Goal: Task Accomplishment & Management: Use online tool/utility

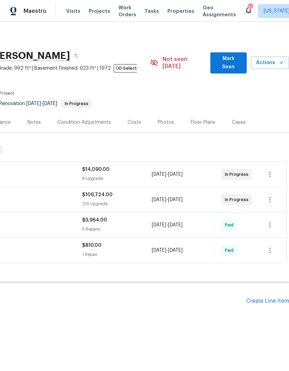
scroll to position [0, 103]
click at [98, 12] on span "Projects" at bounding box center [99, 11] width 21 height 7
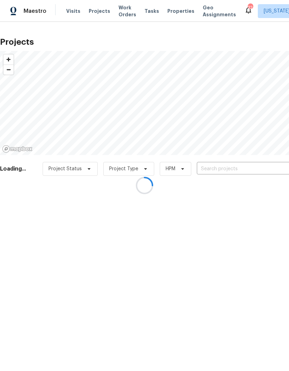
click at [222, 165] on div at bounding box center [144, 185] width 289 height 371
click at [221, 168] on div at bounding box center [144, 185] width 289 height 371
click at [218, 169] on div at bounding box center [144, 185] width 289 height 371
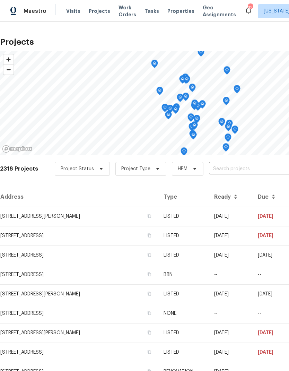
click at [220, 166] on input "text" at bounding box center [248, 169] width 79 height 11
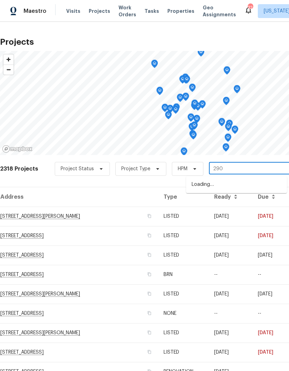
type input "2905"
click at [242, 202] on li "[STREET_ADDRESS]" at bounding box center [236, 197] width 101 height 12
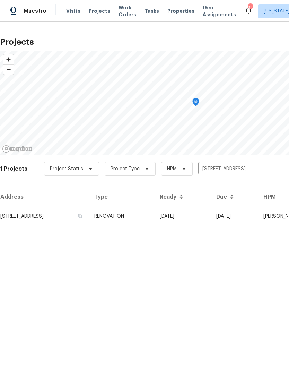
click at [89, 219] on td "[STREET_ADDRESS]" at bounding box center [44, 216] width 89 height 19
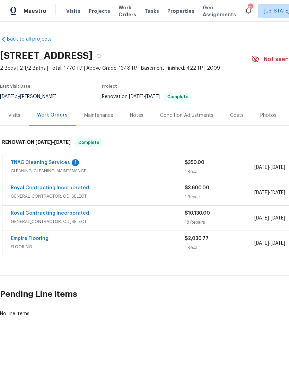
click at [51, 164] on link "TNAG Cleaning Services" at bounding box center [40, 162] width 59 height 5
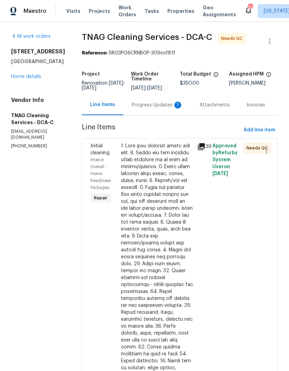
click at [161, 185] on div at bounding box center [157, 308] width 72 height 333
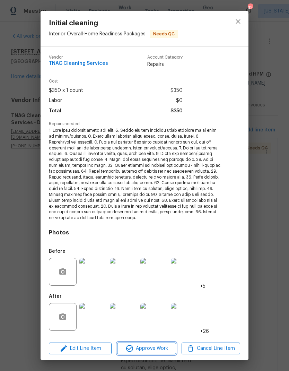
click at [145, 349] on span "Approve Work" at bounding box center [146, 348] width 54 height 9
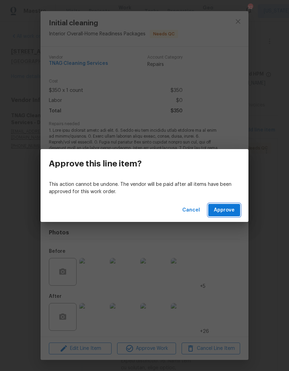
click at [231, 215] on button "Approve" at bounding box center [224, 210] width 32 height 13
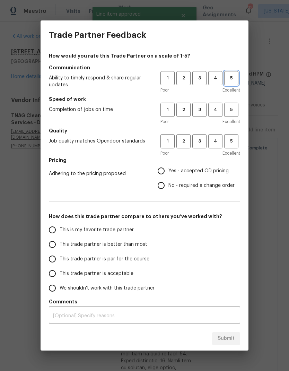
click at [230, 79] on span "5" at bounding box center [231, 78] width 13 height 8
click at [233, 117] on button "5" at bounding box center [231, 110] width 14 height 14
click at [228, 152] on span "Excellent" at bounding box center [231, 153] width 18 height 7
click at [155, 177] on label "Yes - accepted OD pricing" at bounding box center [194, 171] width 81 height 15
click at [155, 177] on input "Yes - accepted OD pricing" at bounding box center [161, 171] width 15 height 15
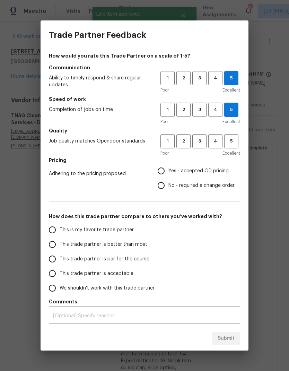
radio input "true"
click at [48, 233] on input "This is my favorite trade partner" at bounding box center [52, 229] width 15 height 15
click at [230, 147] on button "5" at bounding box center [231, 141] width 14 height 14
radio input "true"
click at [221, 344] on button "Submit" at bounding box center [226, 338] width 28 height 13
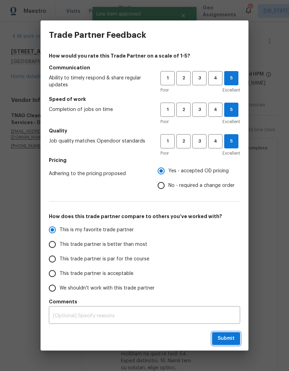
radio input "false"
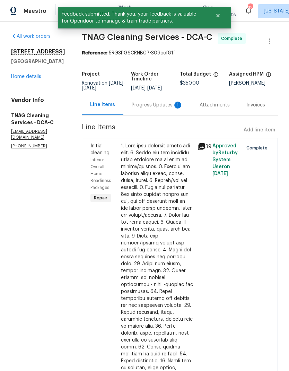
click at [161, 105] on div "Progress Updates 1" at bounding box center [157, 105] width 51 height 7
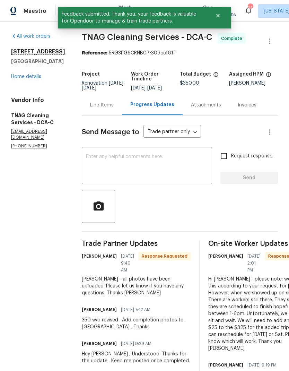
click at [171, 170] on textarea at bounding box center [147, 166] width 122 height 24
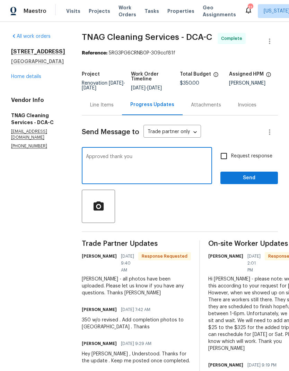
type textarea "Approved thank you"
click at [246, 179] on span "Send" at bounding box center [249, 178] width 46 height 9
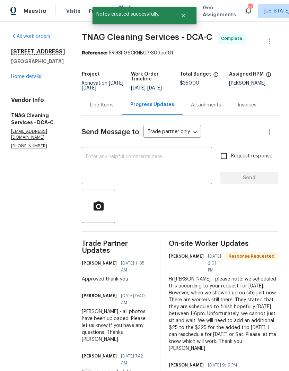
click at [37, 79] on link "Home details" at bounding box center [26, 76] width 30 height 5
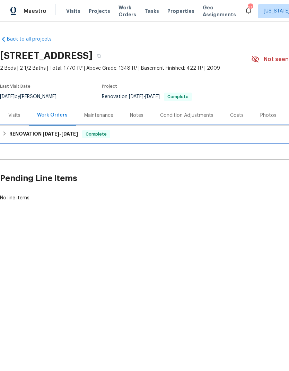
click at [14, 135] on h6 "RENOVATION [DATE] - [DATE]" at bounding box center [43, 134] width 69 height 8
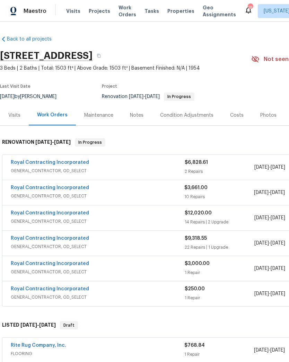
scroll to position [-10, 0]
